Goal: Task Accomplishment & Management: Use online tool/utility

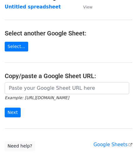
scroll to position [63, 0]
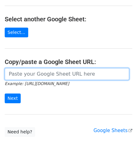
click at [31, 70] on input "url" at bounding box center [67, 74] width 125 height 12
paste input "https://docs.google.com/spreadsheets/d/121NhySRE3oW4RFa1qXzNS0SQpqF4YpEBcBpzuKG…"
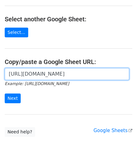
scroll to position [0, 141]
type input "https://docs.google.com/spreadsheets/d/121NhySRE3oW4RFa1qXzNS0SQpqF4YpEBcBpzuKG…"
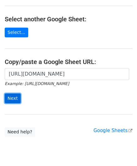
click at [14, 96] on input "Next" at bounding box center [13, 99] width 16 height 10
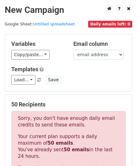
scroll to position [212, 0]
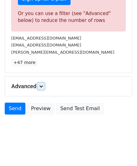
drag, startPoint x: 42, startPoint y: 85, endPoint x: 45, endPoint y: 88, distance: 4.9
click at [42, 85] on icon at bounding box center [41, 87] width 4 height 4
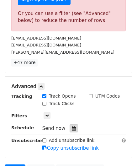
click at [72, 127] on icon at bounding box center [74, 128] width 4 height 4
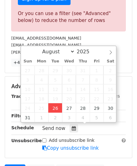
type input "[DATE] 12:00"
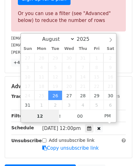
paste input "4"
type input "4"
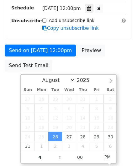
type input "[DATE] 16:00"
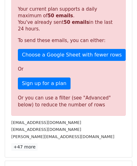
scroll to position [288, 0]
